Goal: Task Accomplishment & Management: Use online tool/utility

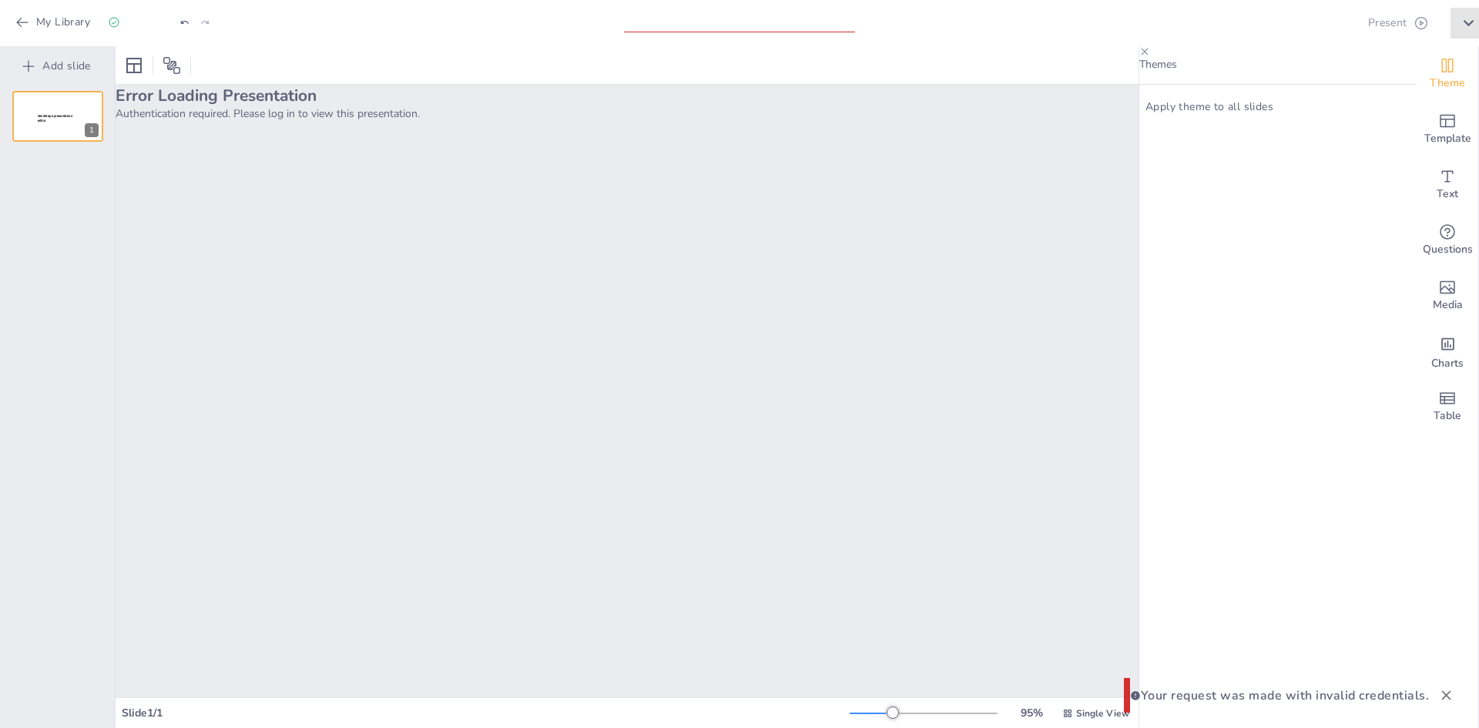
click at [1459, 23] on icon "button" at bounding box center [1459, 23] width 0 height 0
click at [1328, 60] on icon at bounding box center [1322, 56] width 15 height 15
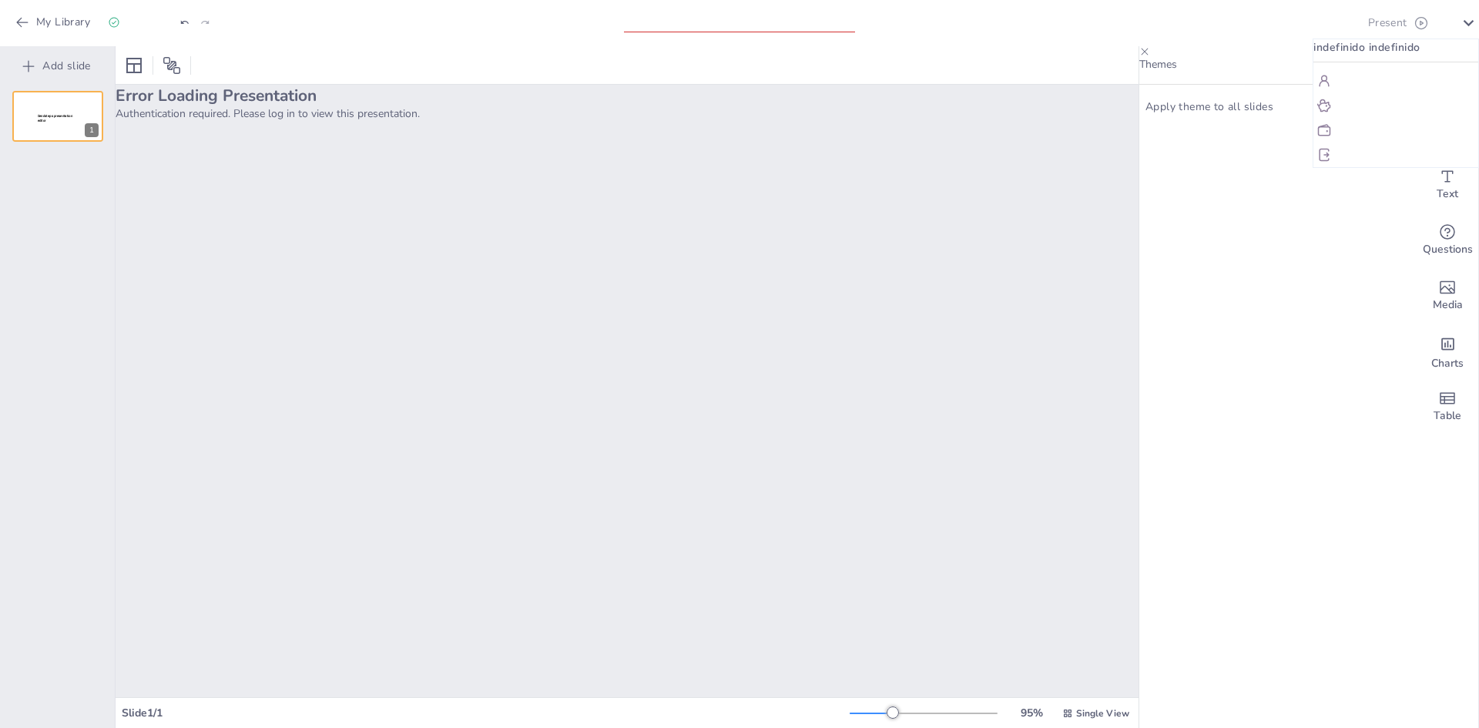
click at [1346, 86] on font "Mi perfil" at bounding box center [1355, 81] width 35 height 11
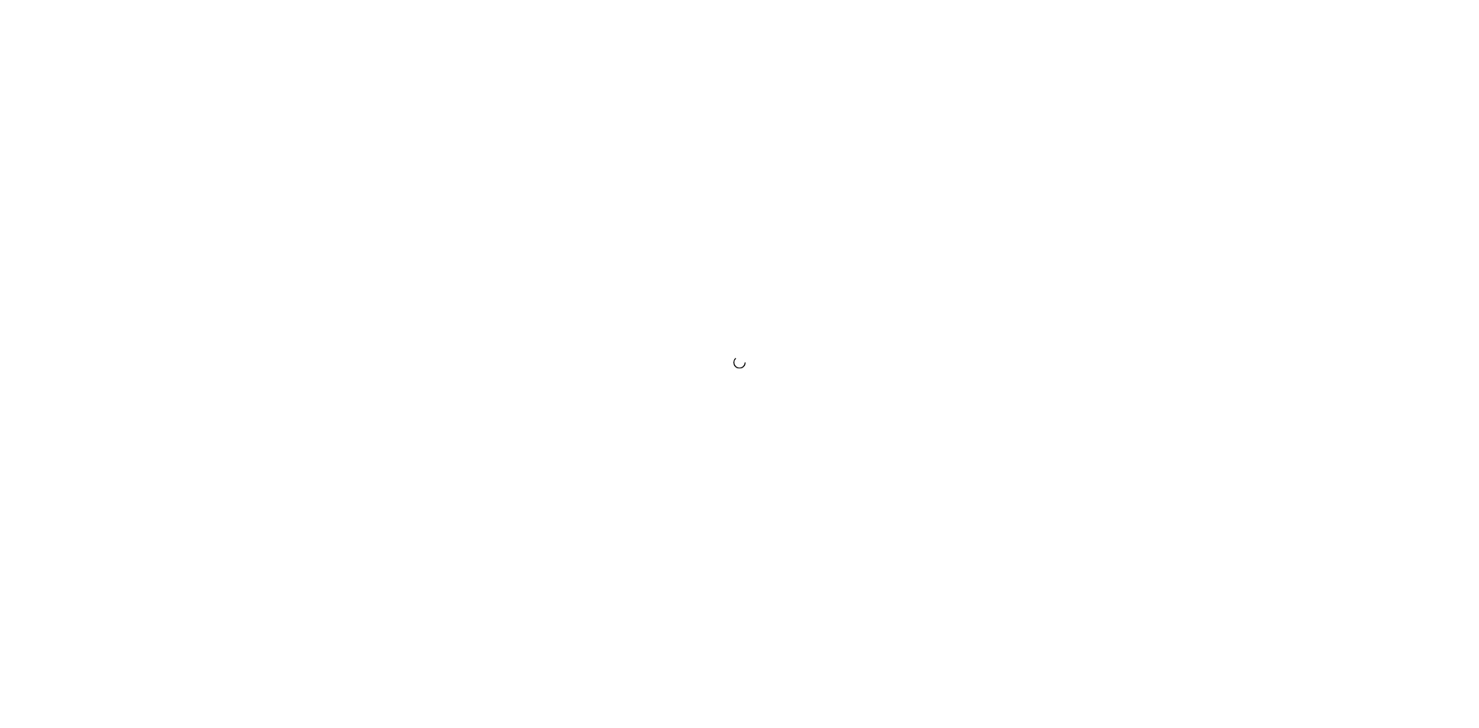
drag, startPoint x: 0, startPoint y: 0, endPoint x: 388, endPoint y: 356, distance: 526.2
click at [388, 356] on div at bounding box center [739, 364] width 1479 height 728
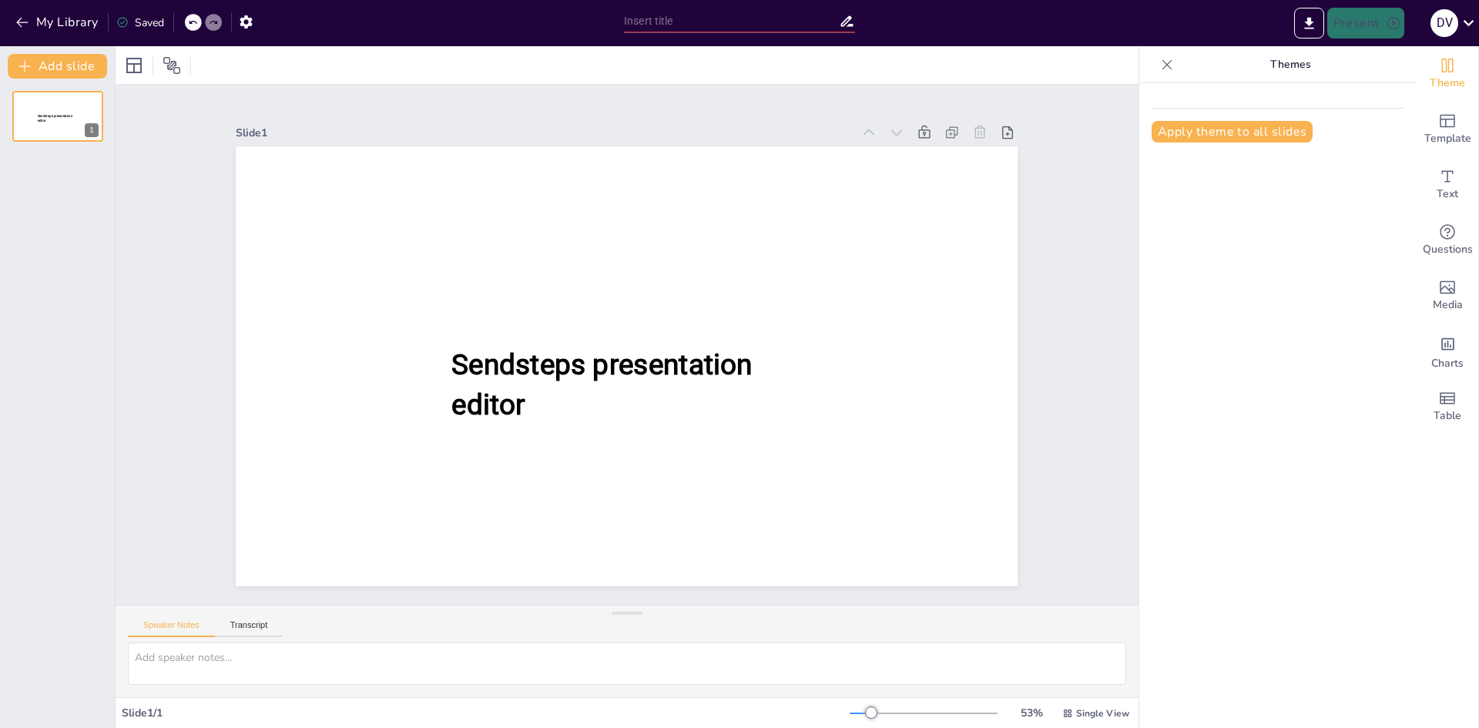
type input "Microsoft: La Evolución de una Visión Ambiciosa en el Software"
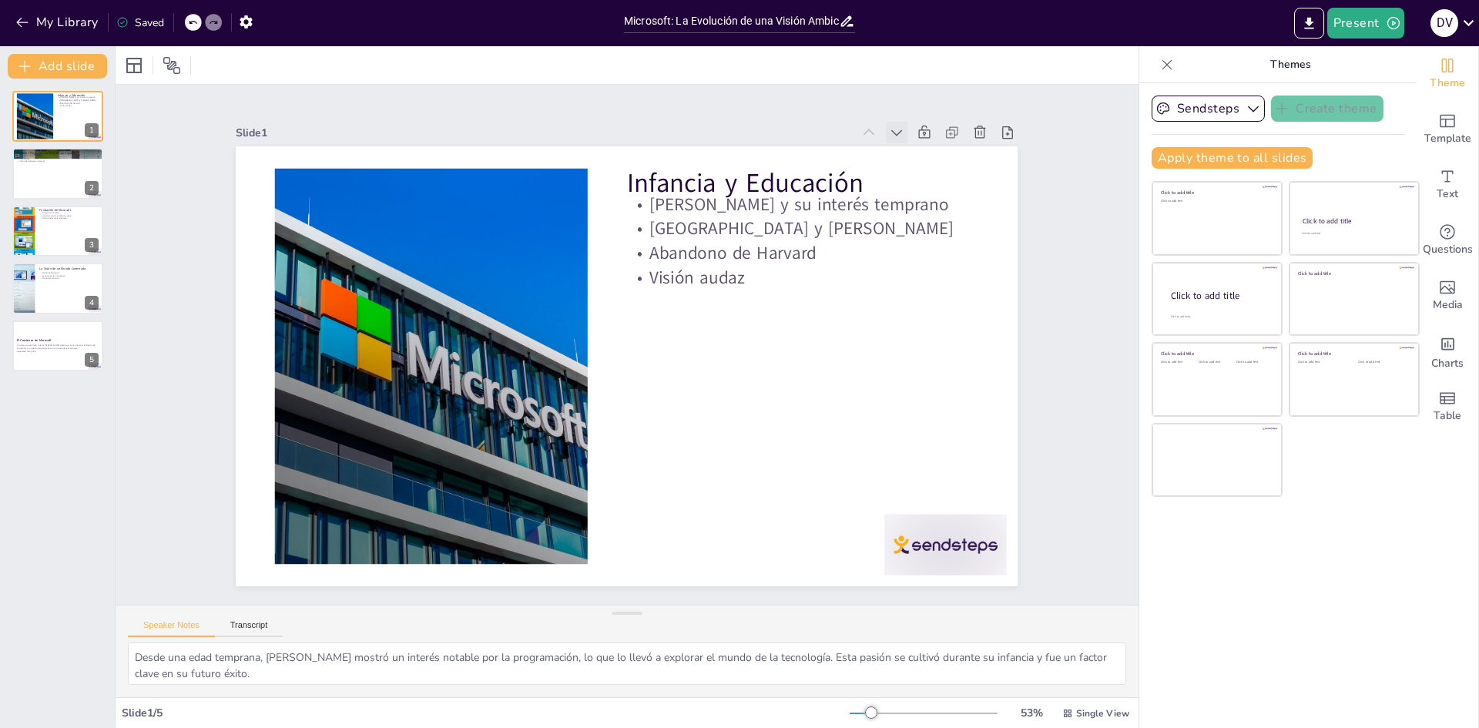
click at [889, 125] on icon at bounding box center [896, 132] width 15 height 15
click at [889, 126] on icon at bounding box center [896, 132] width 15 height 15
click at [866, 126] on div at bounding box center [869, 133] width 22 height 22
click at [39, 116] on div at bounding box center [58, 116] width 92 height 52
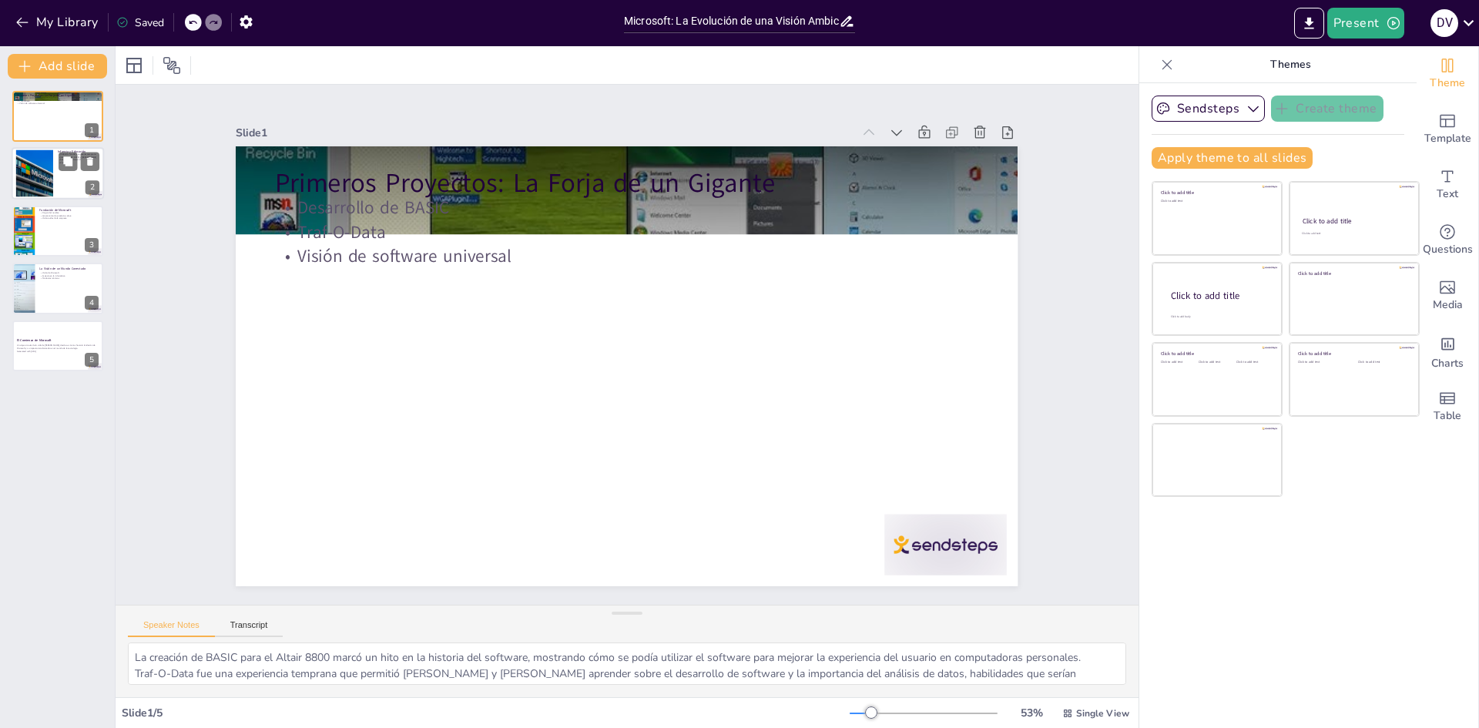
click at [49, 185] on div at bounding box center [34, 173] width 71 height 47
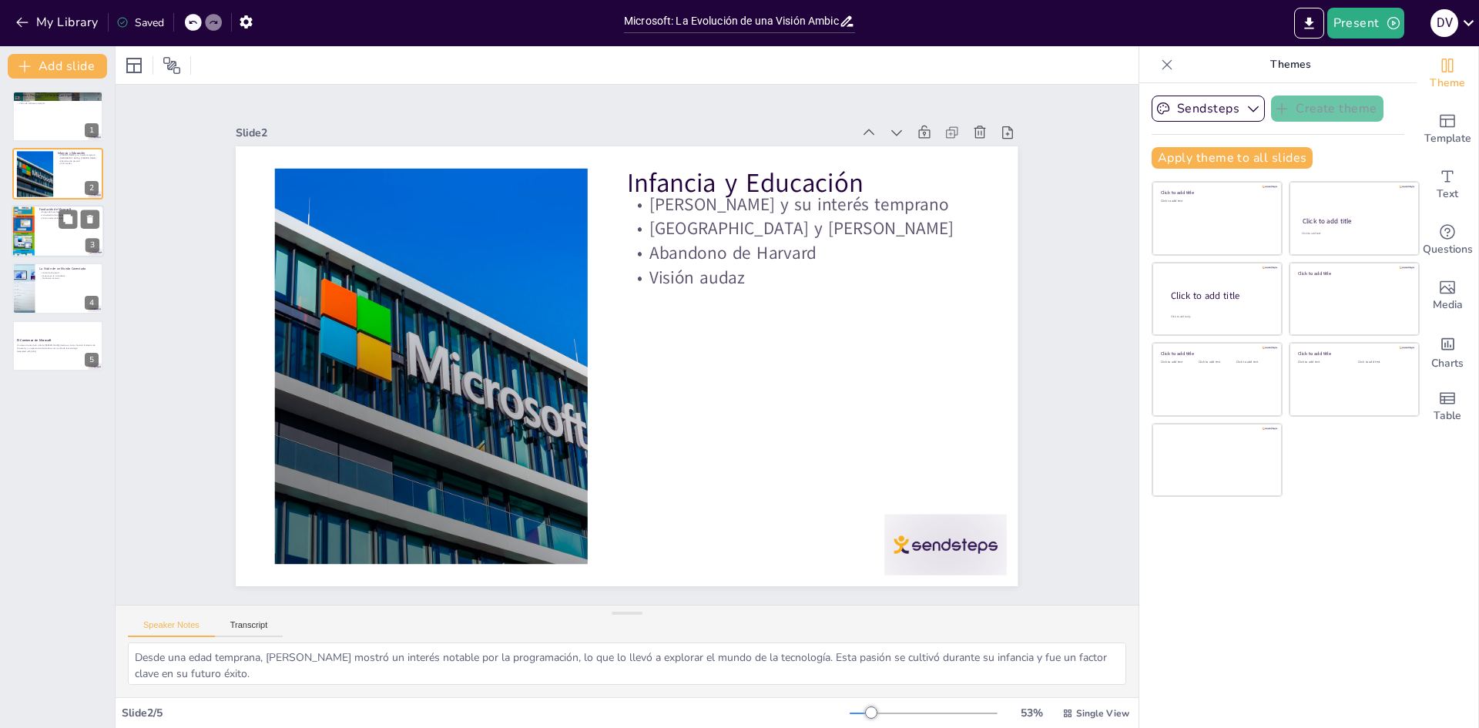
click at [49, 215] on p "Lanzamiento de productos clave" at bounding box center [69, 214] width 60 height 3
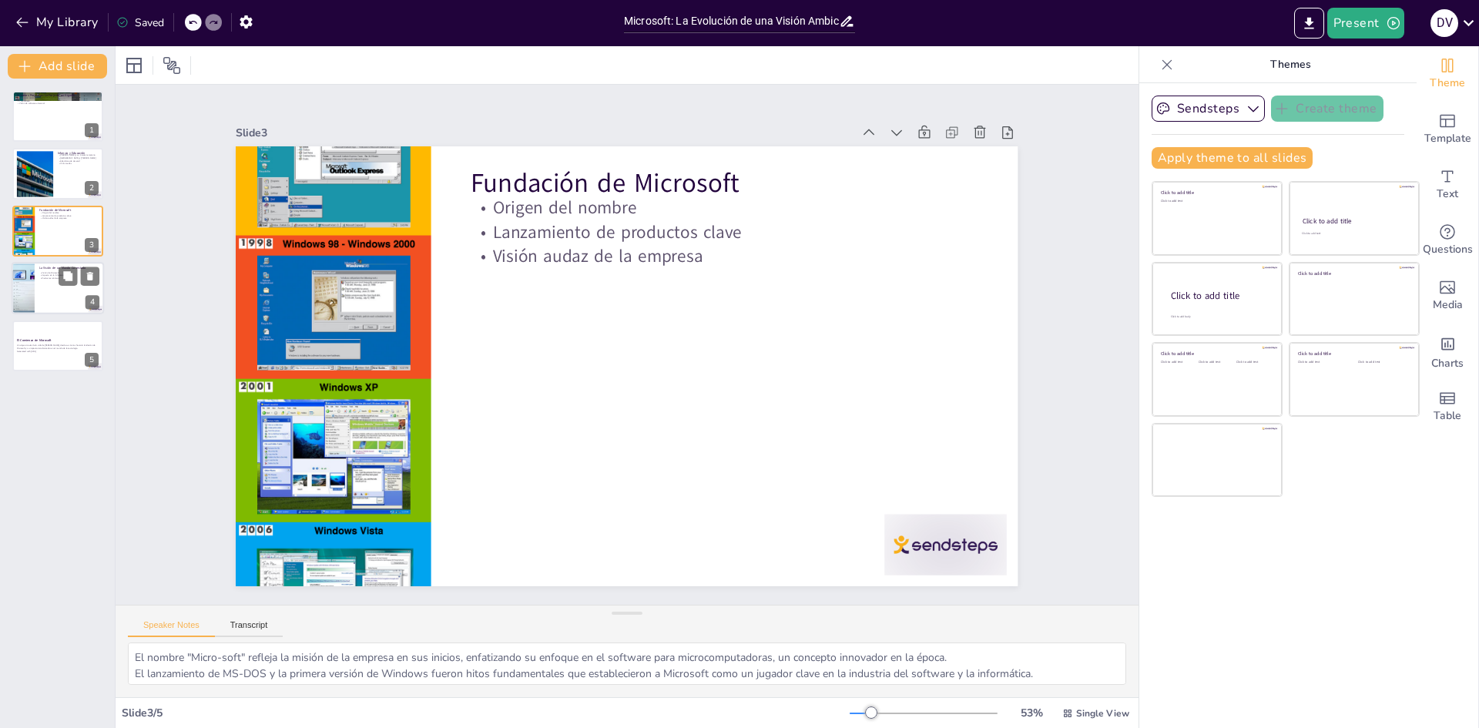
click at [39, 284] on div at bounding box center [58, 288] width 92 height 52
type textarea "La visión de Microsoft ha sido un motor de innovación, impulsando el desarrollo…"
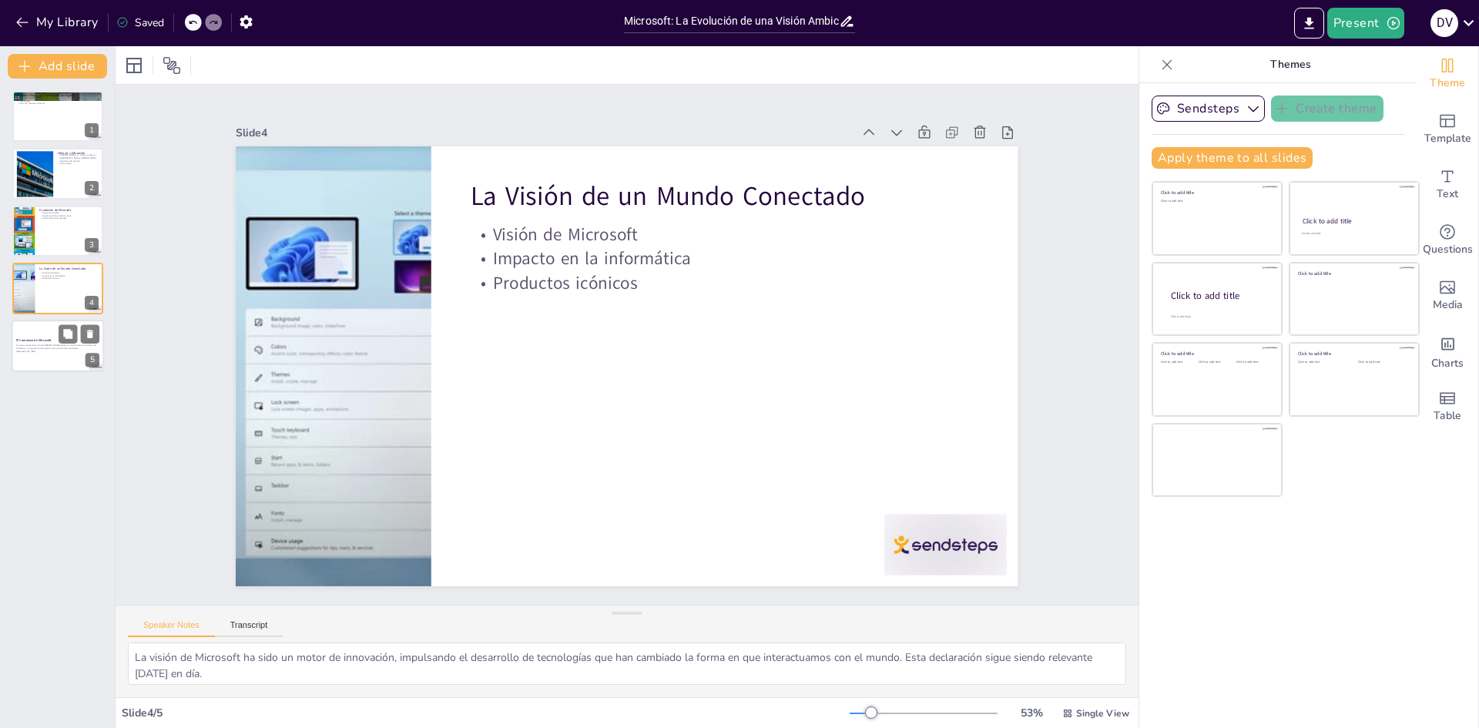
click at [46, 365] on div at bounding box center [58, 346] width 92 height 52
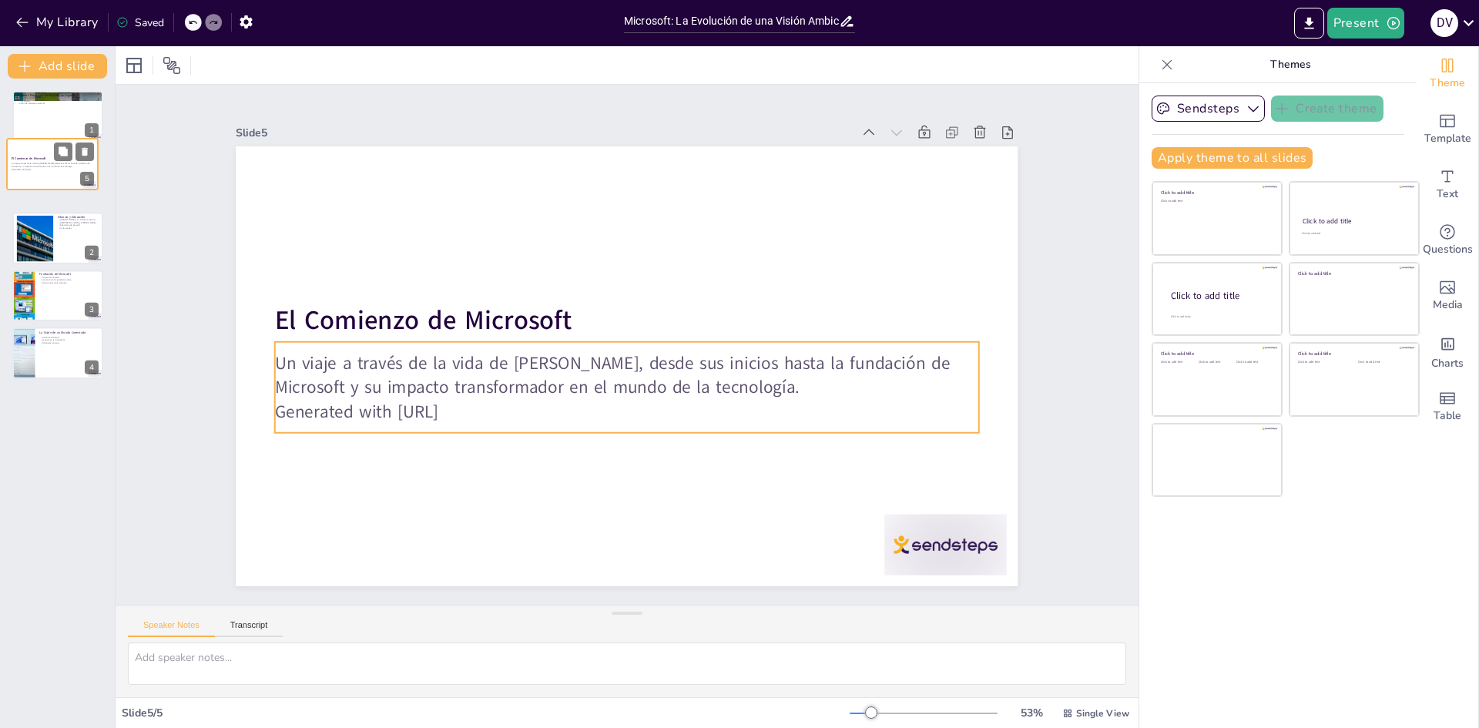
drag, startPoint x: 22, startPoint y: 354, endPoint x: 16, endPoint y: 167, distance: 186.5
click at [16, 167] on div "Un viaje a través de la vida de Bill Gates, desde sus inicios hasta la fundació…" at bounding box center [53, 166] width 82 height 11
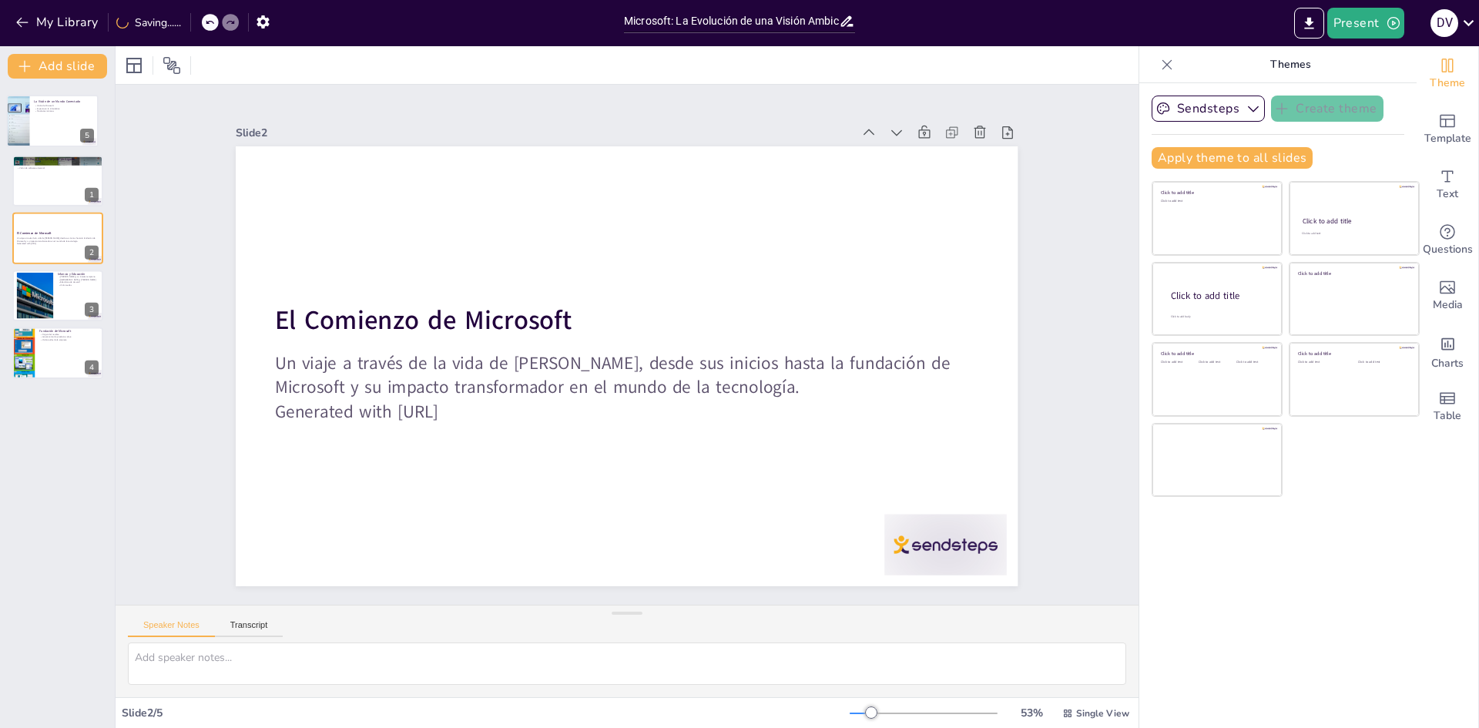
drag, startPoint x: 45, startPoint y: 323, endPoint x: 40, endPoint y: 93, distance: 229.7
click at [40, 93] on div "Primeros Proyectos: La Forja de un Gigante Desarrollo de BASIC Traf-O-Data Visi…" at bounding box center [57, 231] width 115 height 281
type textarea "La visión de Microsoft ha sido un motor de innovación, impulsando el desarrollo…"
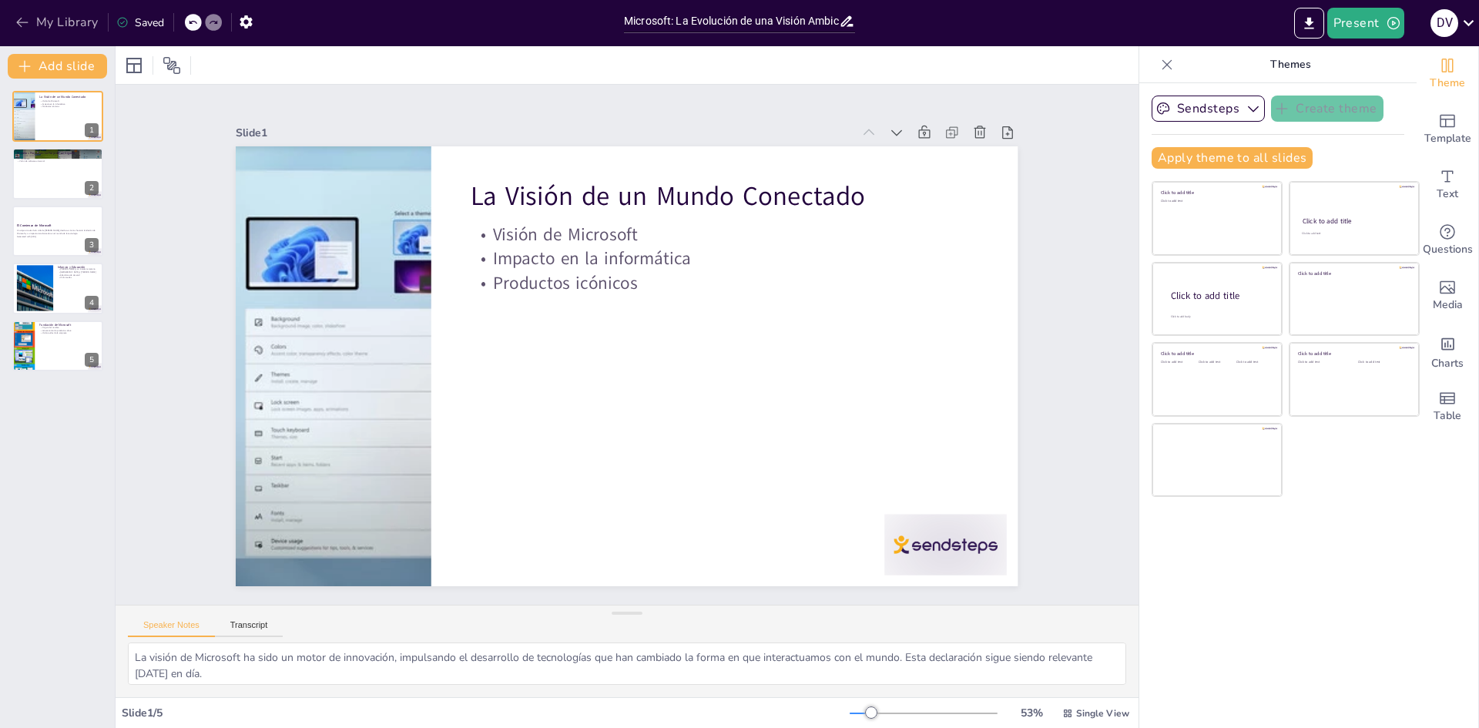
click at [86, 23] on button "My Library" at bounding box center [58, 22] width 93 height 25
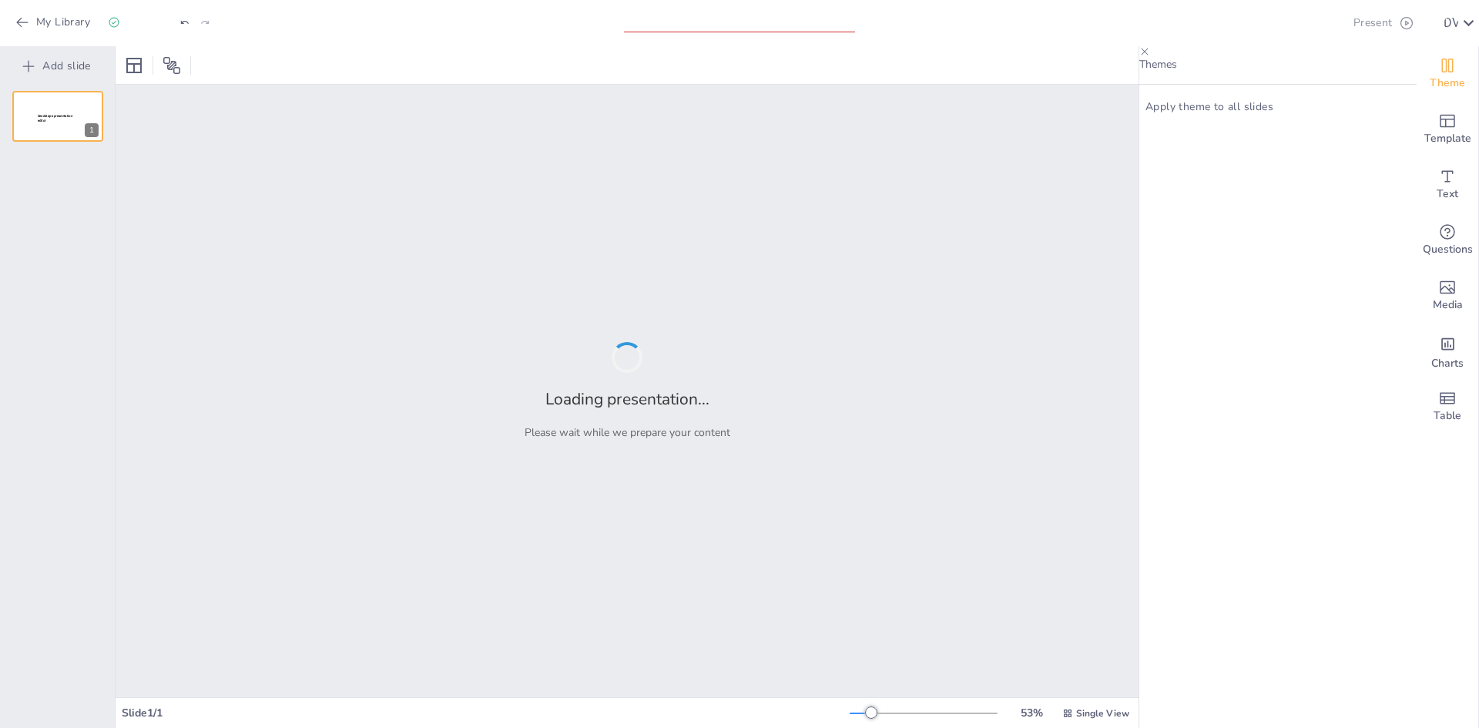
type input "Microsoft: La Evolución de una Visión Ambiciosa en el Software"
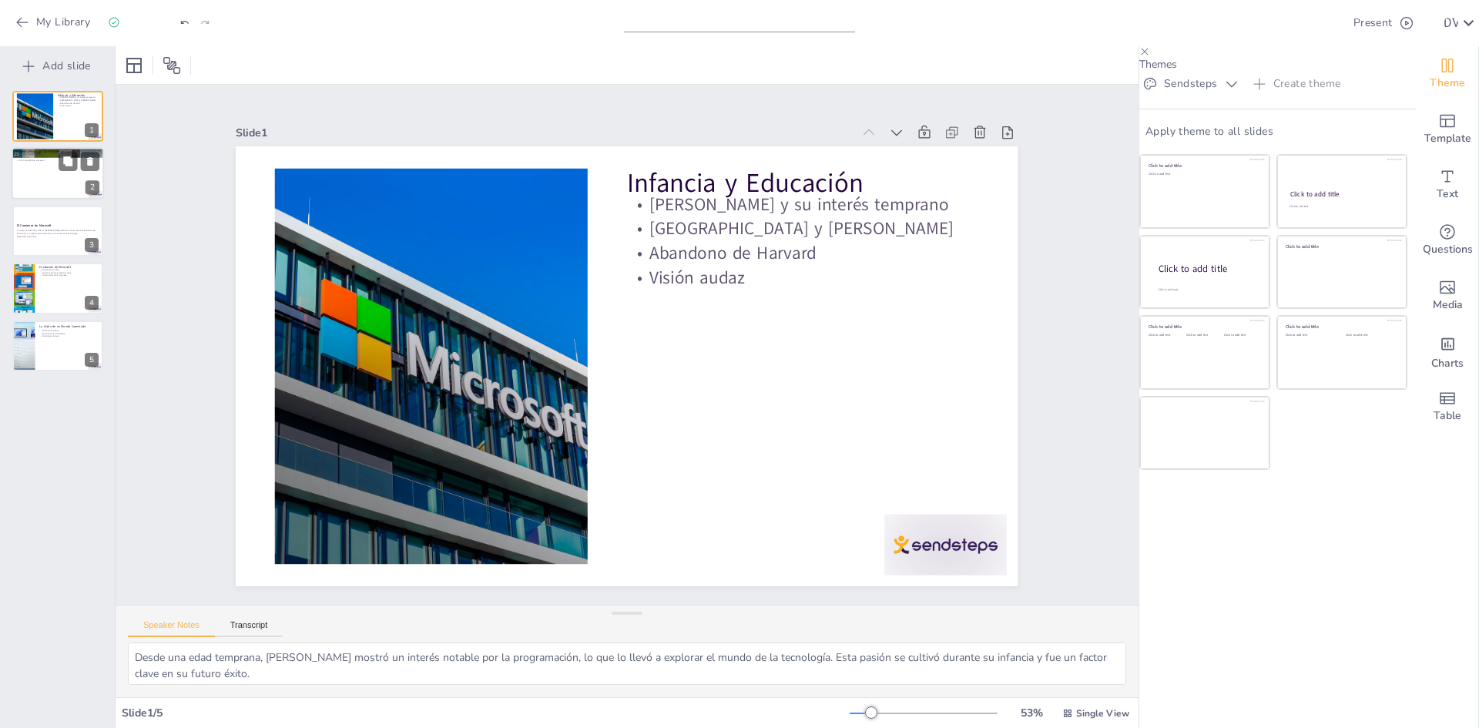
click at [67, 177] on div at bounding box center [58, 174] width 92 height 52
type textarea "La creación de BASIC para el Altair 8800 marcó un hito en la historia del softw…"
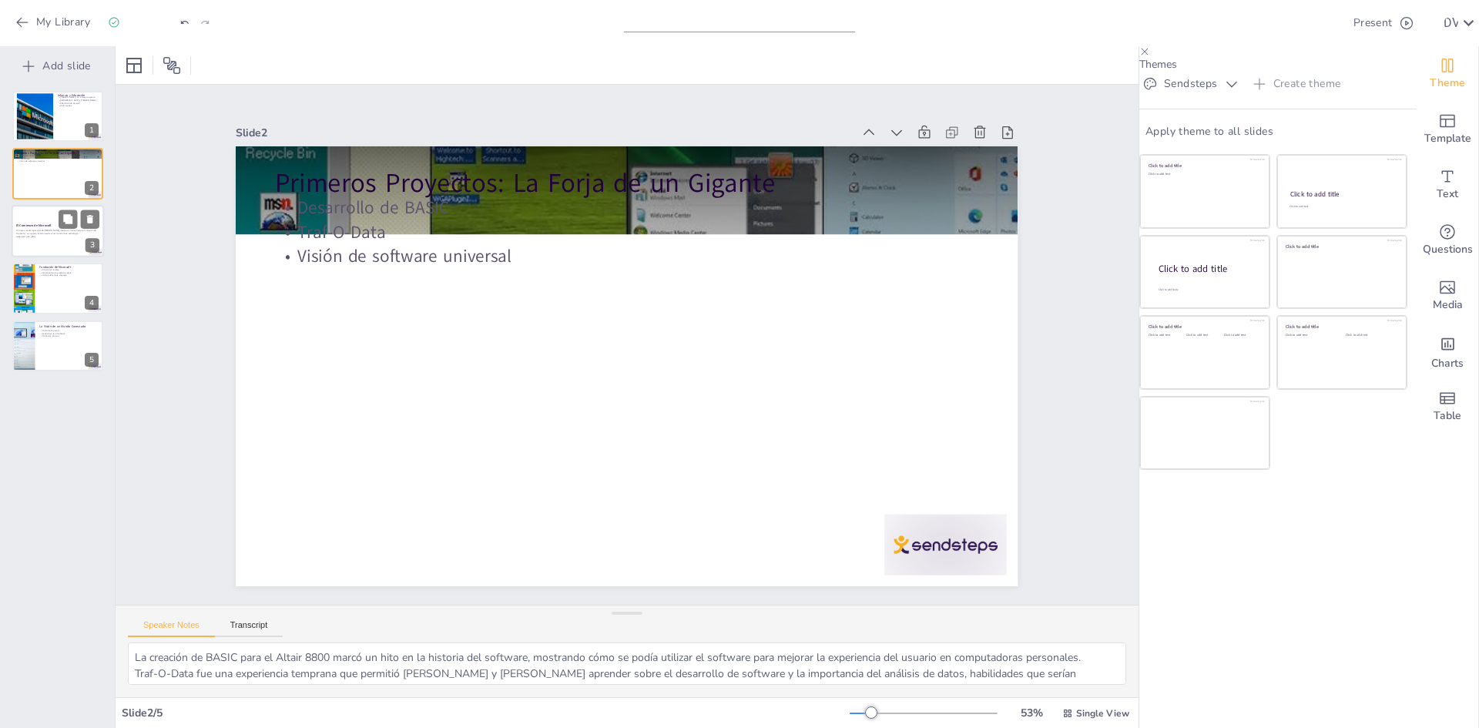
click at [55, 247] on div at bounding box center [58, 231] width 92 height 52
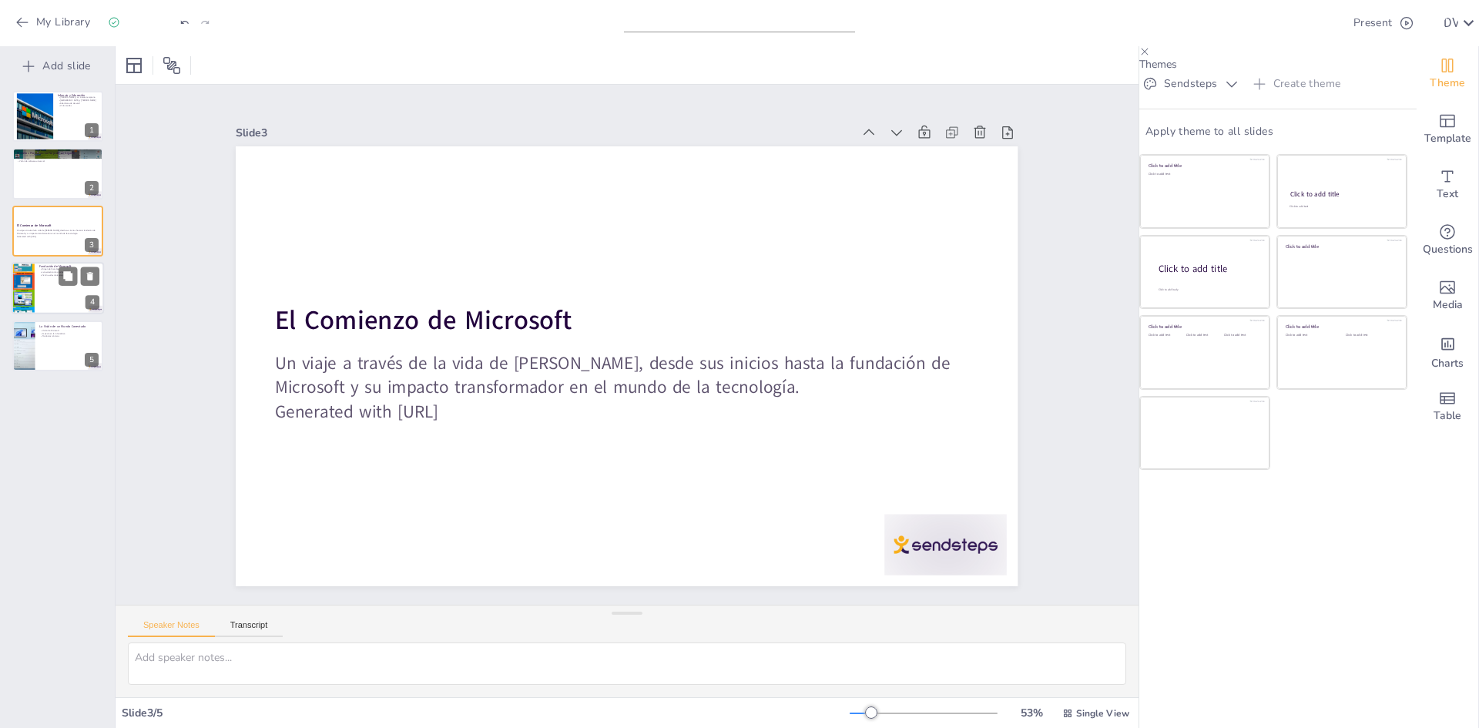
click at [42, 282] on div at bounding box center [58, 288] width 92 height 52
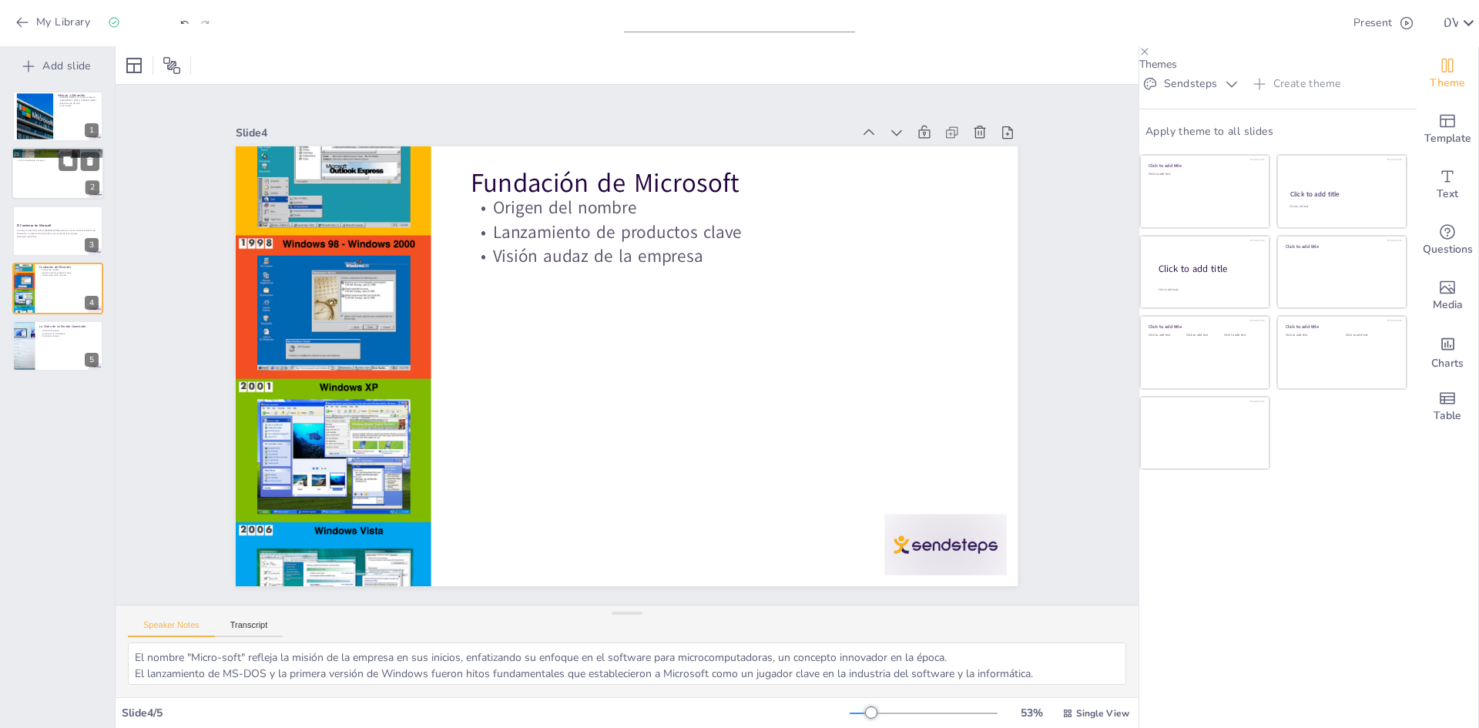
click at [43, 189] on div at bounding box center [58, 174] width 92 height 52
type textarea "La creación de BASIC para el Altair 8800 marcó un hito en la historia del softw…"
